Goal: Complete application form: Complete application form

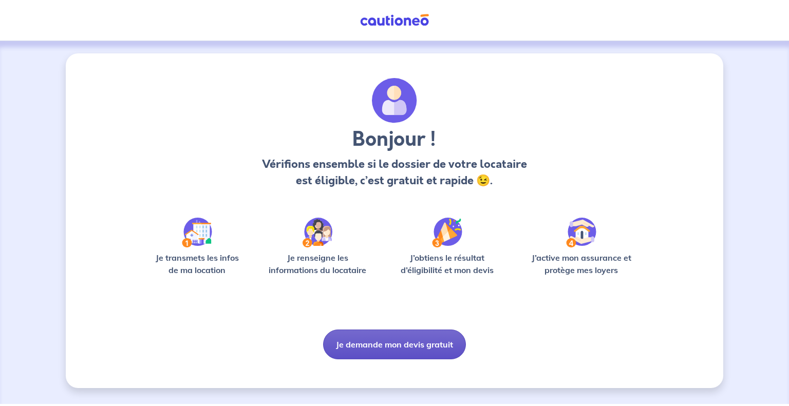
click at [393, 343] on button "Je demande mon devis gratuit" at bounding box center [394, 345] width 143 height 30
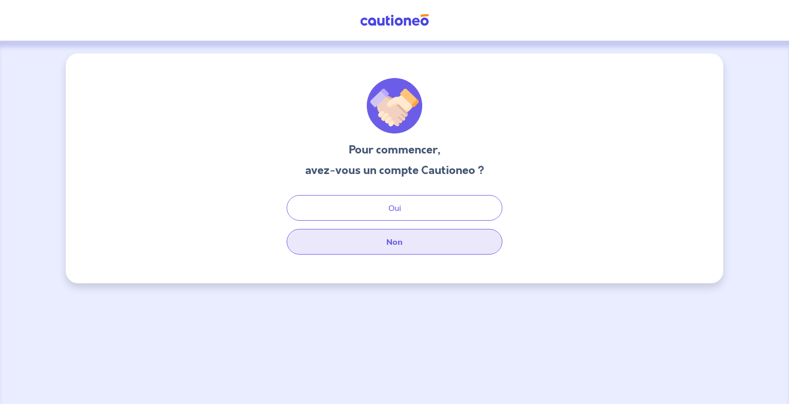
click at [404, 249] on button "Non" at bounding box center [395, 242] width 216 height 26
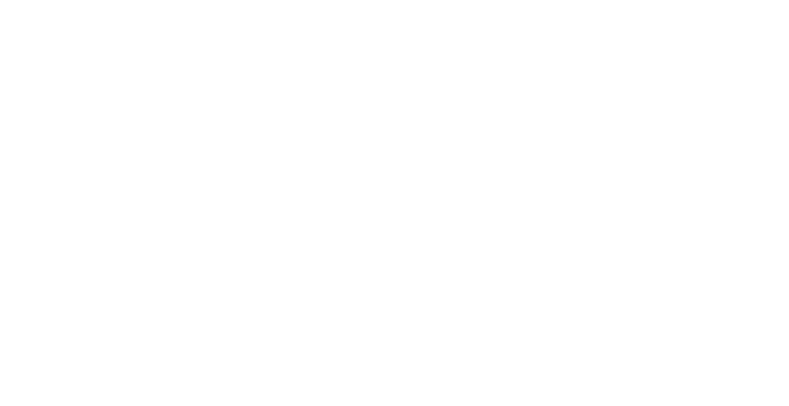
select select "FR"
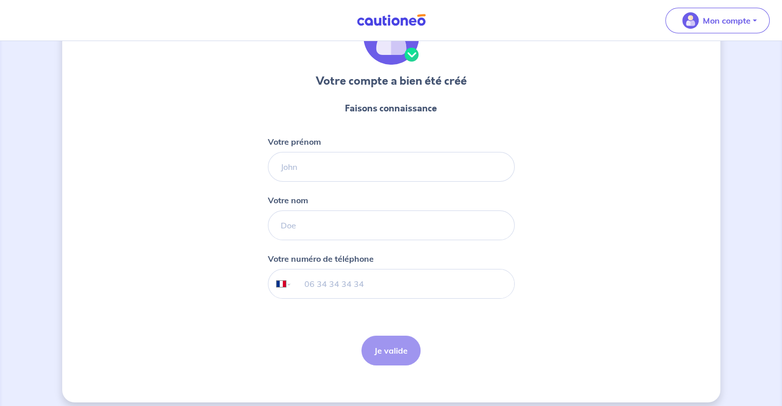
scroll to position [77, 0]
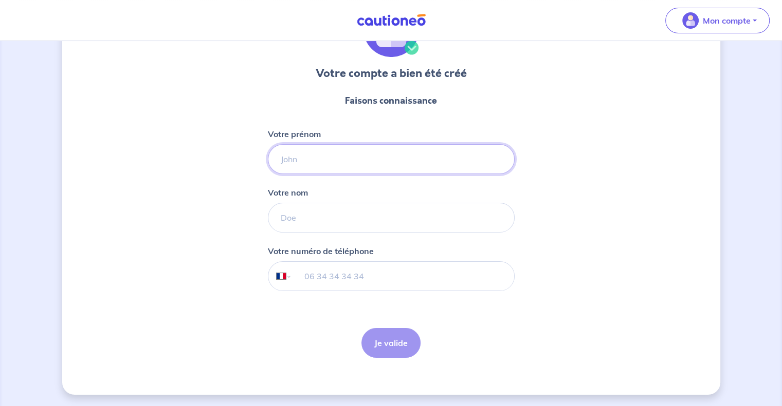
click at [292, 161] on input "Votre prénom" at bounding box center [391, 159] width 247 height 30
type input "[PERSON_NAME]"
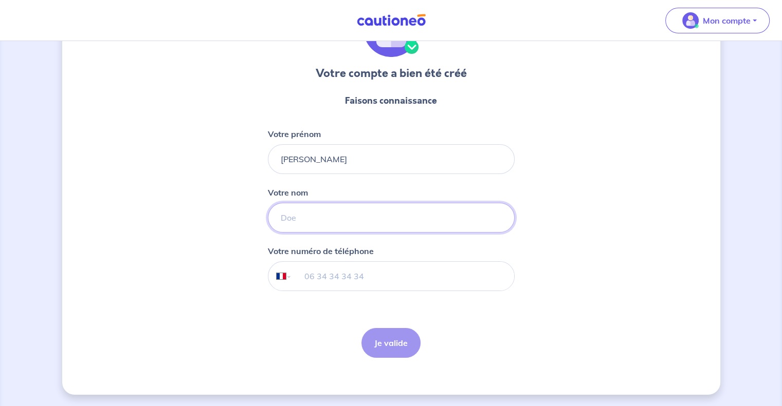
type input "Moutet"
type input "06 17 36 12 87"
click at [375, 346] on button "Je valide" at bounding box center [390, 343] width 59 height 30
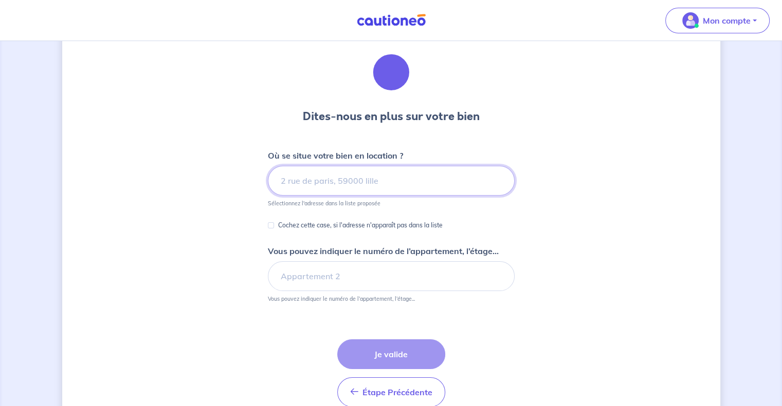
scroll to position [51, 0]
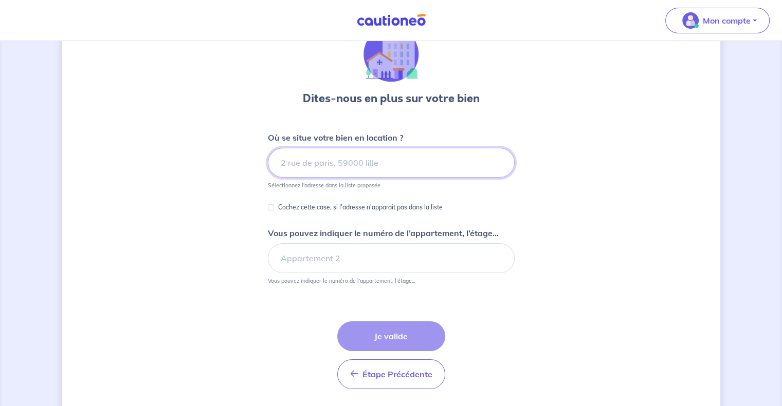
click at [296, 164] on input at bounding box center [391, 163] width 247 height 30
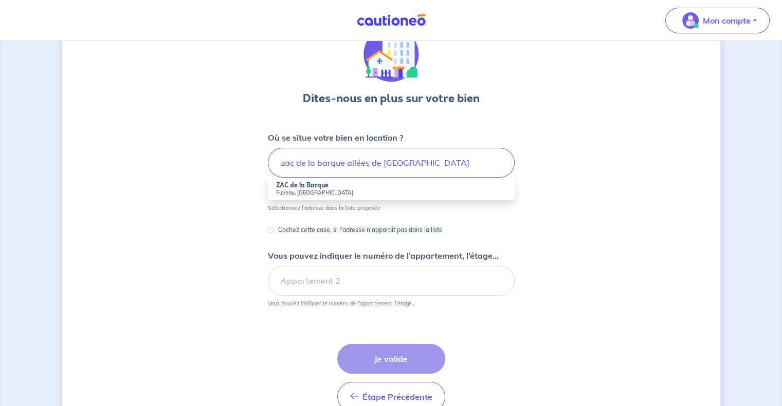
click at [290, 189] on small "Fuveau, [GEOGRAPHIC_DATA]" at bounding box center [391, 192] width 230 height 7
type input "ZAC de la Barque, Fuveau, [GEOGRAPHIC_DATA]"
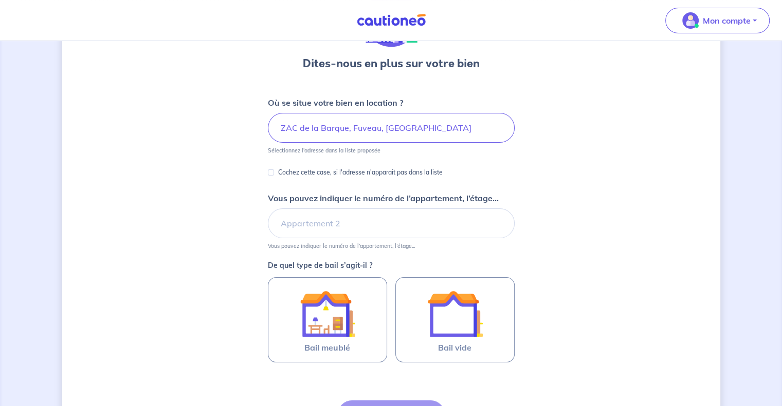
scroll to position [103, 0]
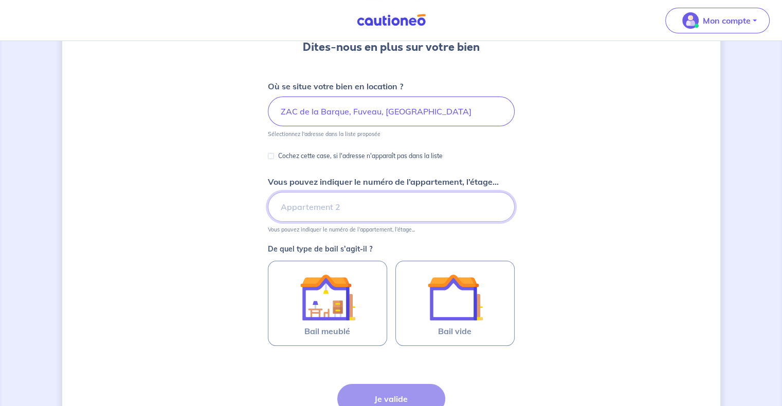
click at [320, 207] on input "Vous pouvez indiquer le numéro de l’appartement, l’étage..." at bounding box center [391, 207] width 247 height 30
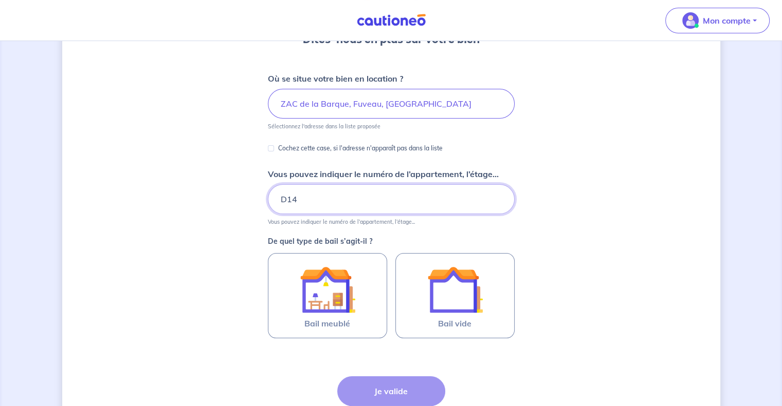
scroll to position [154, 0]
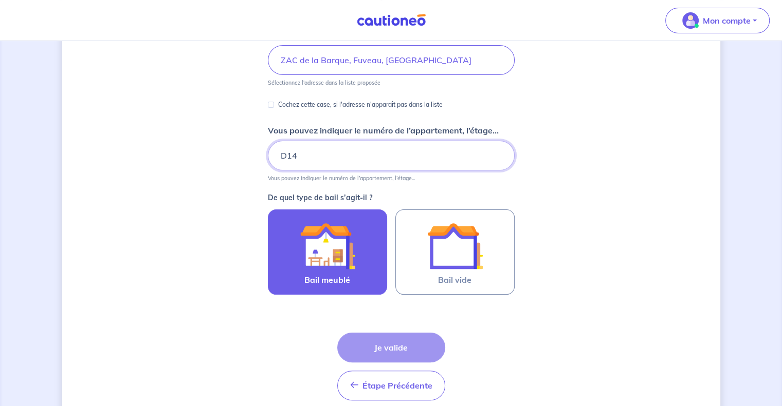
type input "D14"
click at [317, 259] on img at bounding box center [327, 245] width 55 height 55
click at [0, 0] on input "Bail meublé" at bounding box center [0, 0] width 0 height 0
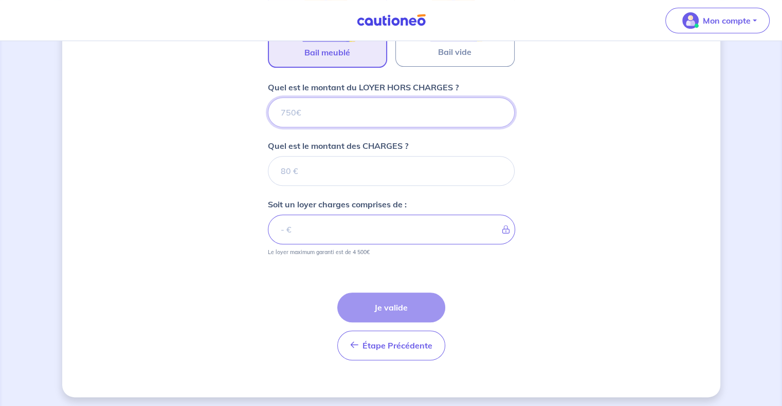
scroll to position [384, 0]
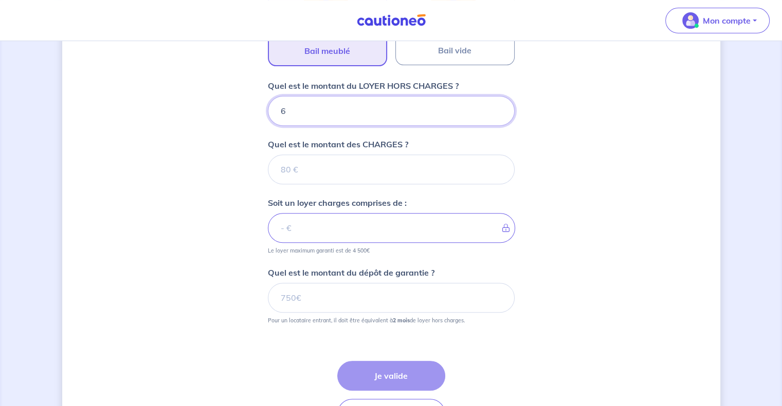
type input "65"
type input "650"
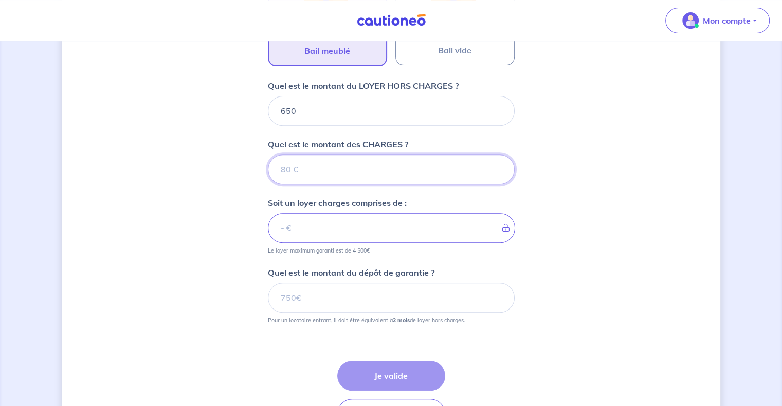
click at [307, 164] on input "Quel est le montant des CHARGES ?" at bounding box center [391, 170] width 247 height 30
type input "120"
type input "770"
type input "120"
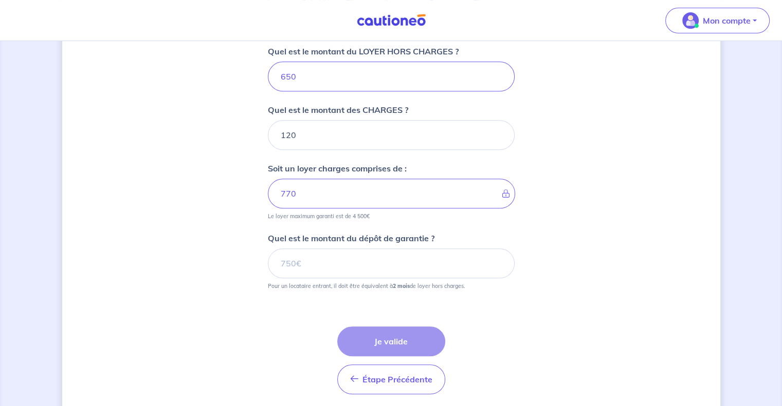
scroll to position [435, 0]
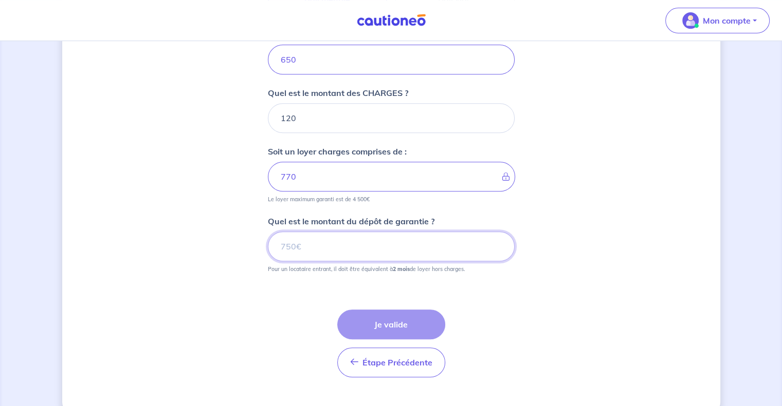
click at [309, 249] on input "Quel est le montant du dépôt de garantie ?" at bounding box center [391, 247] width 247 height 30
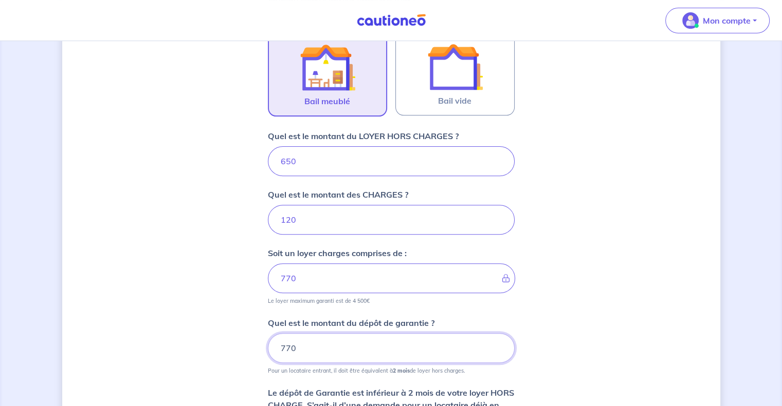
scroll to position [327, 0]
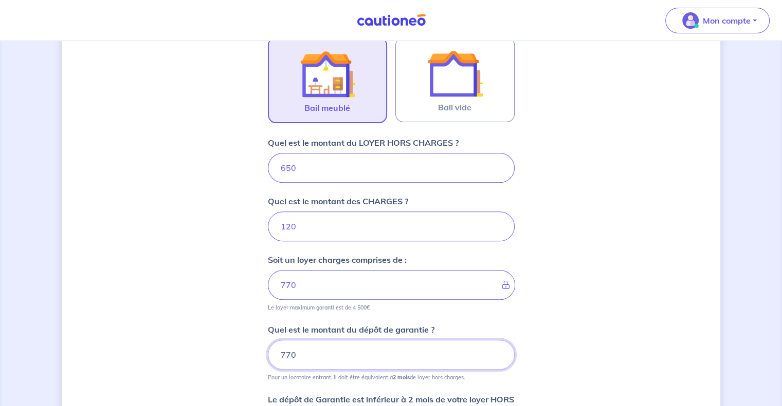
click at [296, 353] on input "770" at bounding box center [391, 355] width 247 height 30
type input "7"
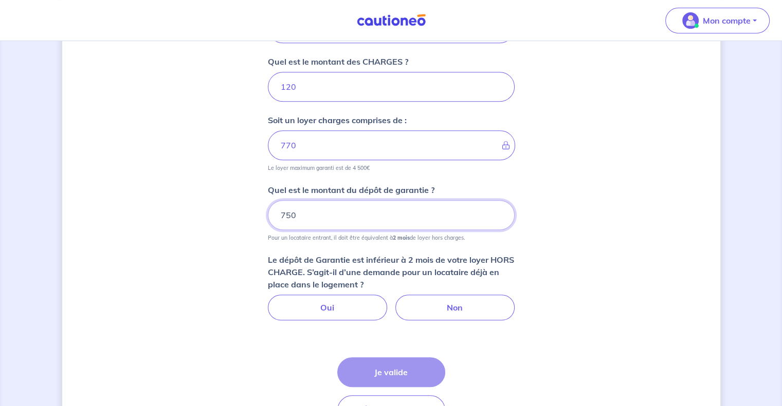
scroll to position [481, 0]
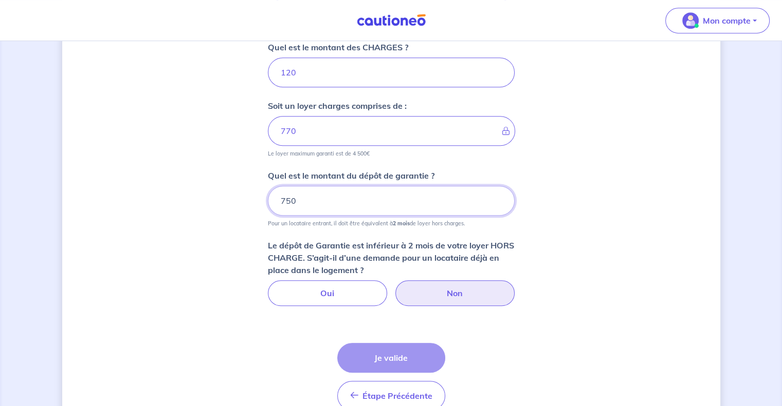
type input "750"
click at [462, 289] on label "Non" at bounding box center [454, 294] width 119 height 26
click at [394, 287] on input "Non" at bounding box center [390, 284] width 7 height 7
radio input "true"
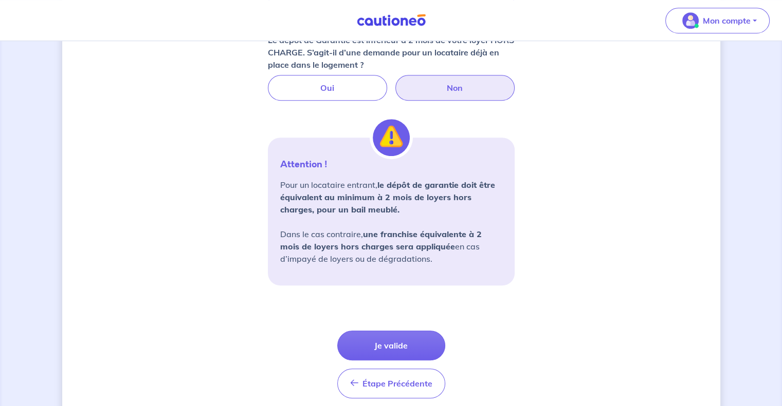
scroll to position [726, 0]
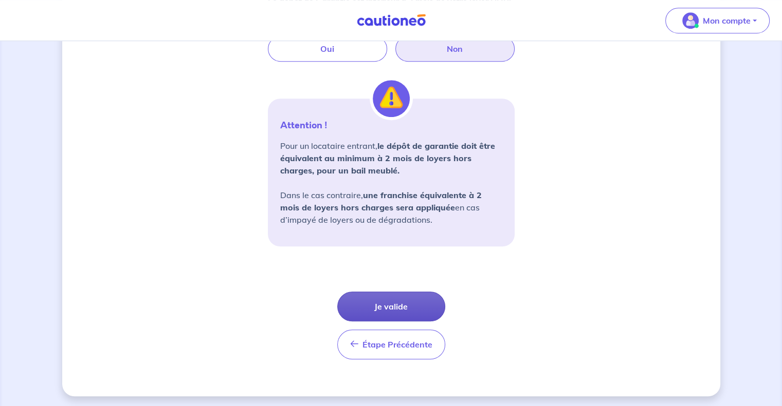
click at [387, 303] on button "Je valide" at bounding box center [391, 307] width 108 height 30
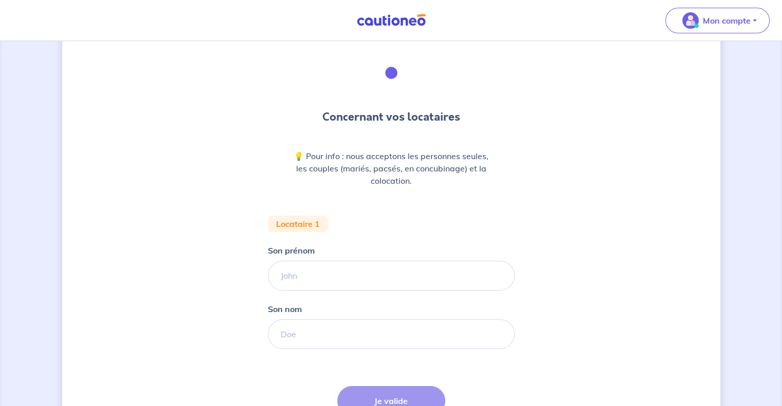
scroll to position [51, 0]
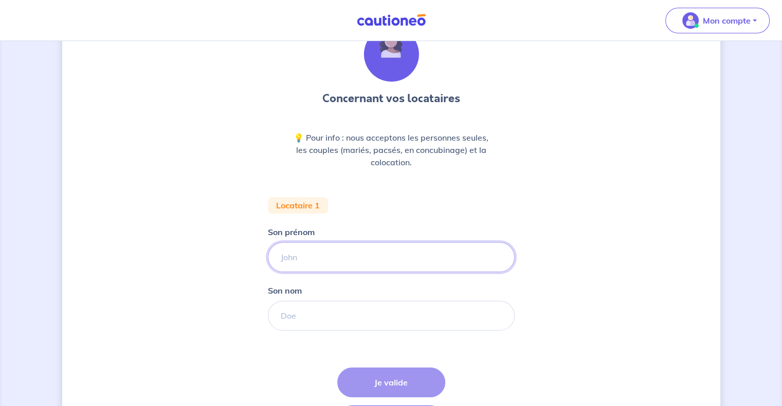
click at [293, 258] on input "Son prénom" at bounding box center [391, 258] width 247 height 30
type input "[PERSON_NAME]"
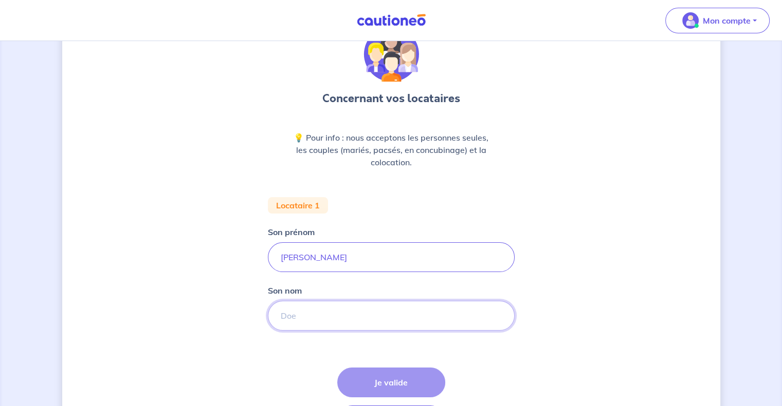
click at [298, 319] on input "Son nom" at bounding box center [391, 316] width 247 height 30
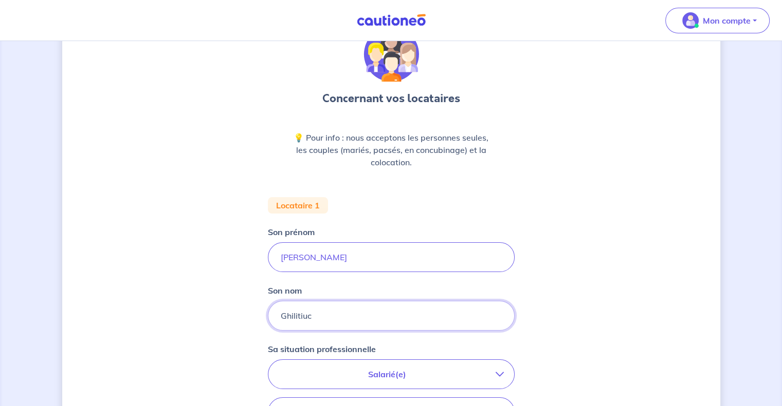
type input "Ghilitiuc"
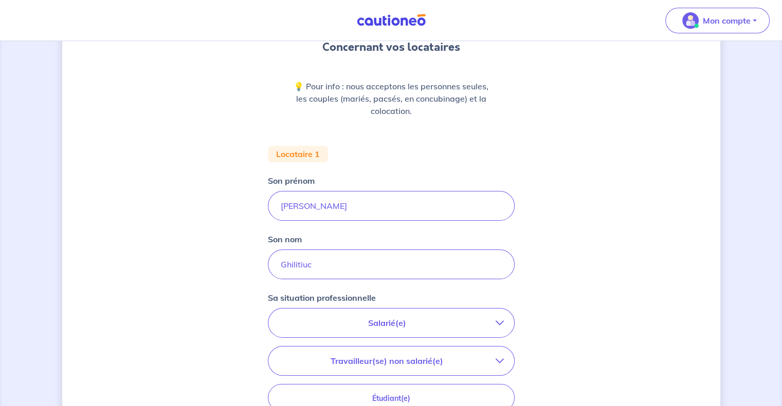
click at [500, 316] on button "Salarié(e)" at bounding box center [391, 323] width 246 height 29
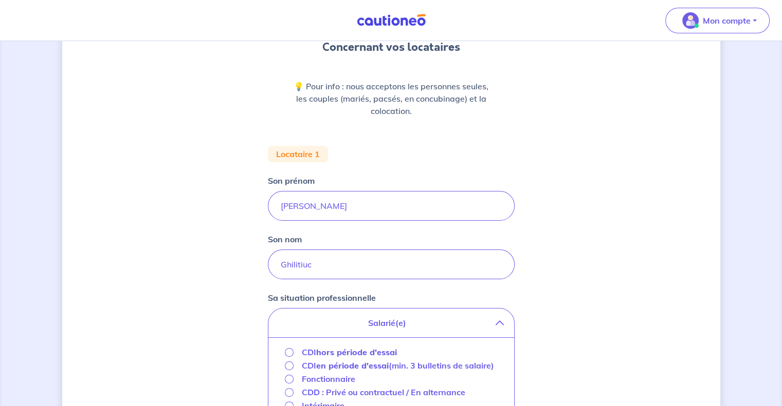
scroll to position [154, 0]
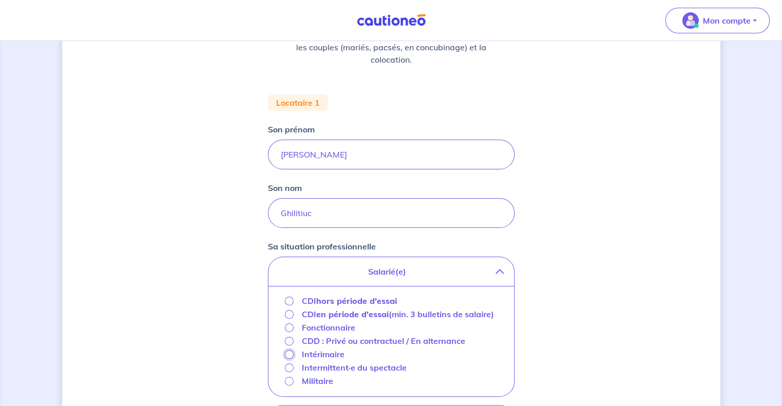
click at [289, 356] on input "Intérimaire" at bounding box center [289, 354] width 9 height 9
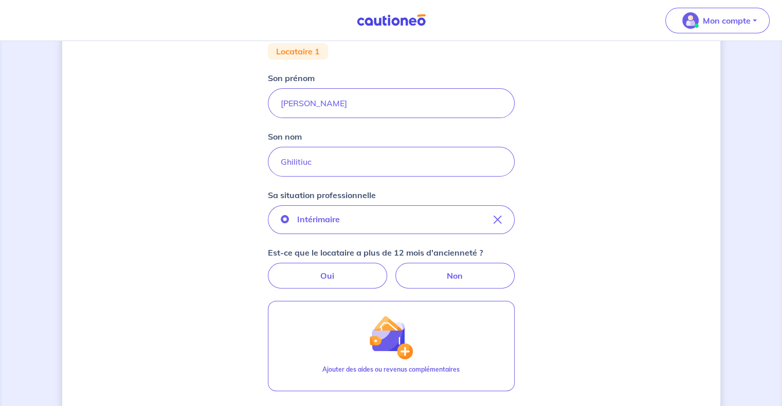
scroll to position [257, 0]
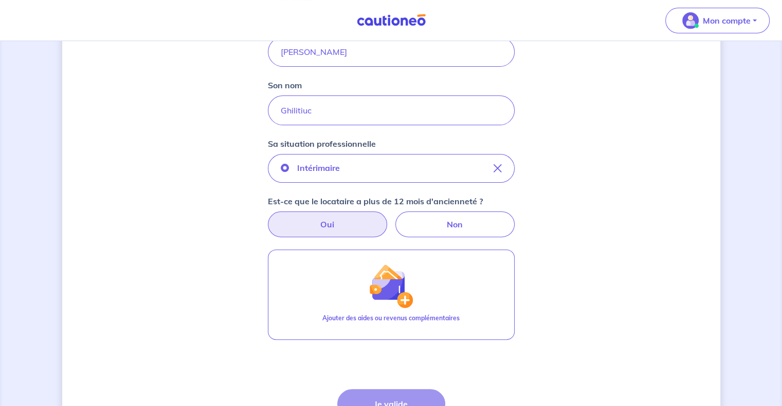
click at [359, 219] on label "Oui" at bounding box center [327, 225] width 119 height 26
click at [387, 218] on input "Oui" at bounding box center [390, 215] width 7 height 7
radio input "true"
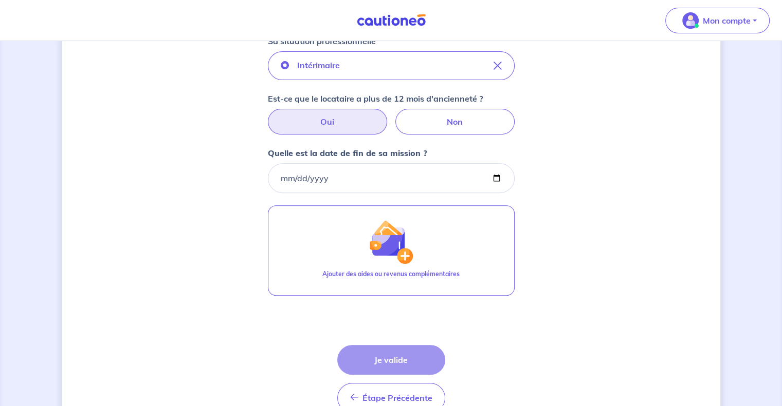
scroll to position [411, 0]
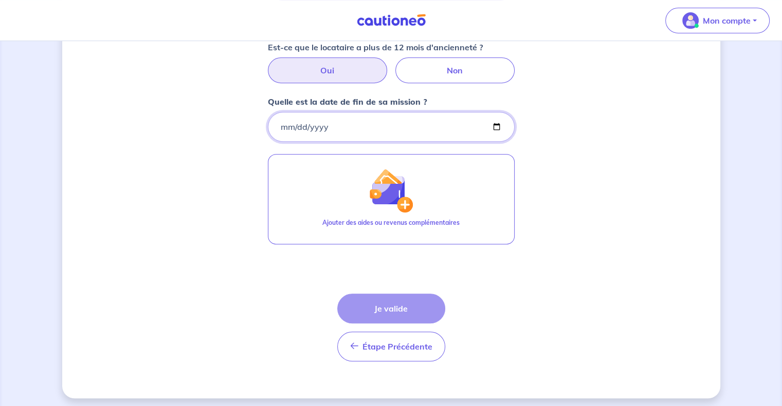
click at [493, 127] on input "Quelle est la date de fin de sa mission ?" at bounding box center [391, 127] width 247 height 30
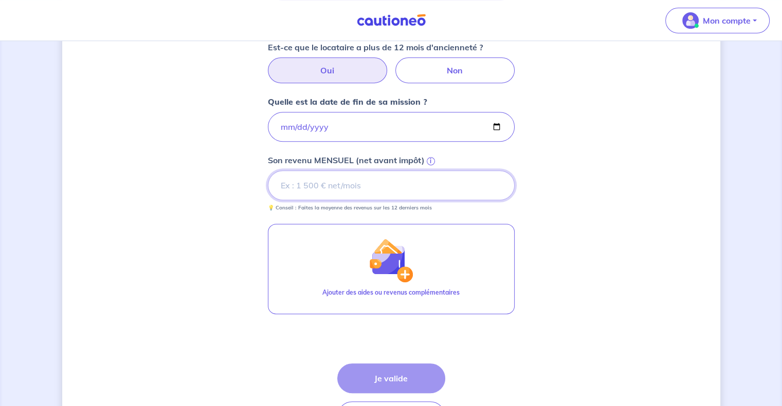
type input "[DATE]"
click at [592, 197] on div "Concernant vos locataires 💡 Pour info : nous acceptons les personnes seules, le…" at bounding box center [391, 55] width 658 height 826
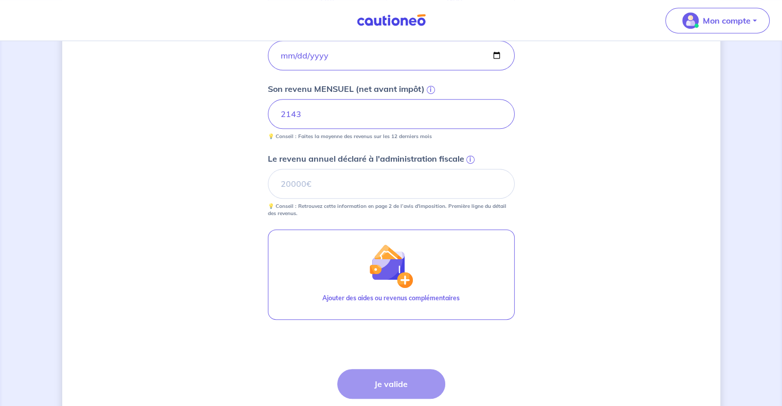
scroll to position [514, 0]
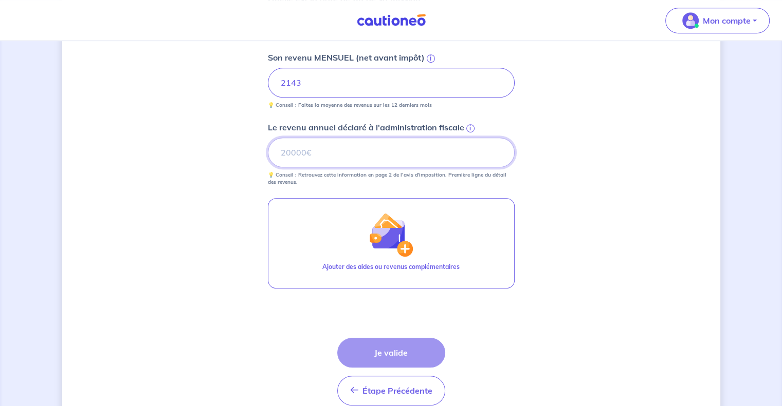
click at [290, 156] on input "Le revenu annuel déclaré à l'administration fiscale i" at bounding box center [391, 153] width 247 height 30
type input "23241"
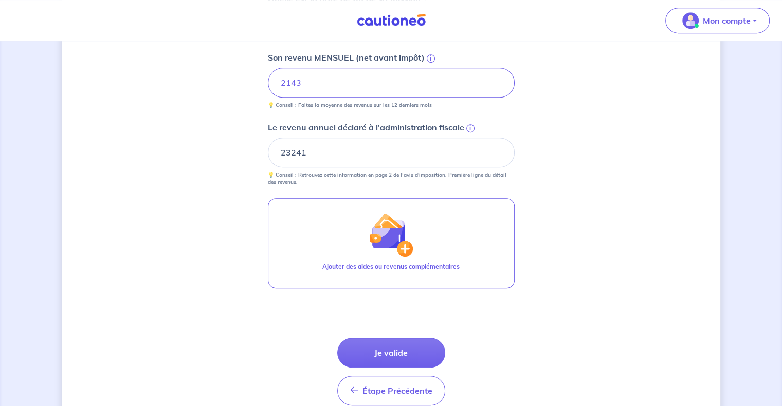
click at [399, 348] on button "Je valide" at bounding box center [391, 353] width 108 height 30
click at [402, 353] on button "Je valide" at bounding box center [391, 353] width 108 height 30
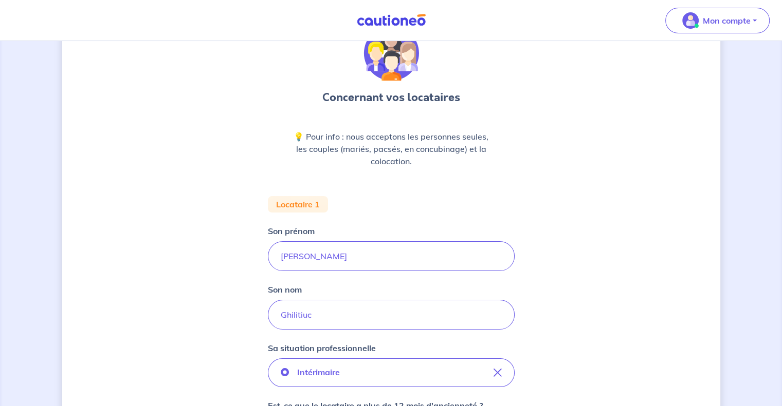
scroll to position [51, 0]
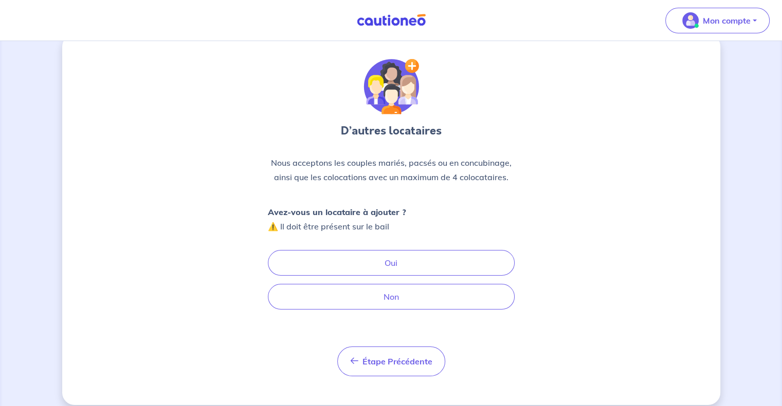
scroll to position [29, 0]
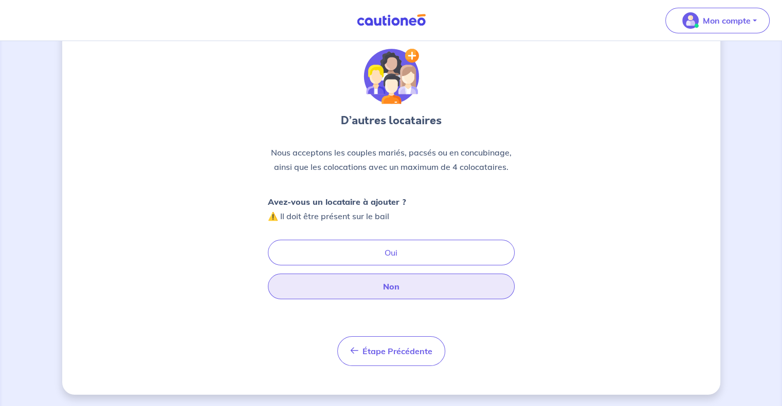
click at [404, 285] on button "Non" at bounding box center [391, 287] width 247 height 26
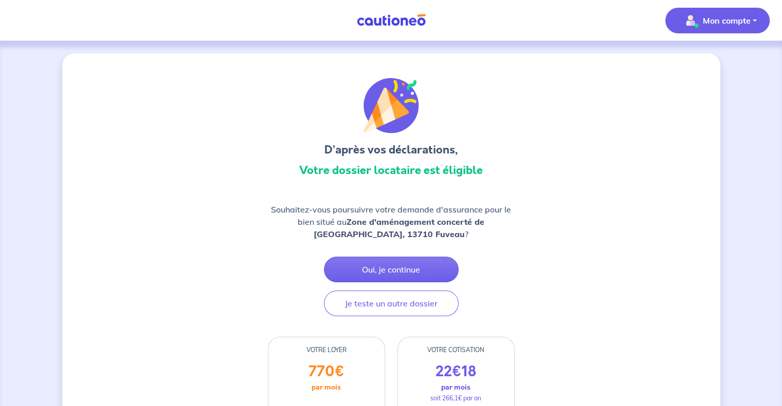
click at [728, 17] on p "Mon compte" at bounding box center [726, 20] width 48 height 12
click at [718, 86] on link "Me déconnecter" at bounding box center [706, 88] width 83 height 16
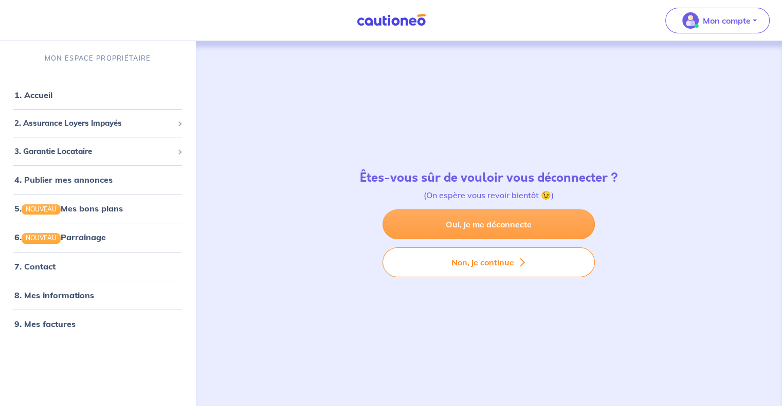
click at [510, 223] on link "Oui, je me déconnecte" at bounding box center [488, 225] width 212 height 30
